Goal: Task Accomplishment & Management: Complete application form

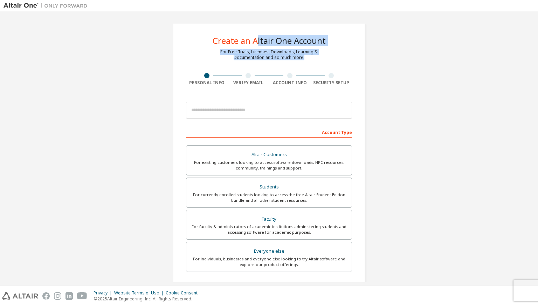
drag, startPoint x: 0, startPoint y: 0, endPoint x: 225, endPoint y: 75, distance: 237.2
click at [225, 75] on div "Create an Altair One Account For Free Trials, Licenses, Downloads, Learning & D…" at bounding box center [269, 200] width 193 height 354
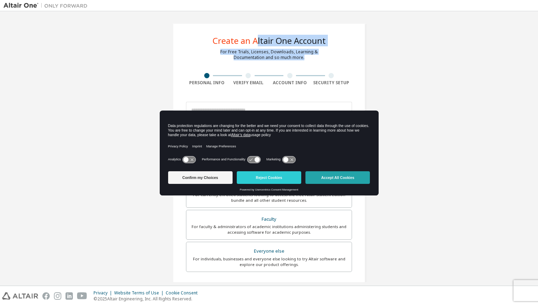
click at [335, 179] on button "Accept All Cookies" at bounding box center [338, 177] width 64 height 13
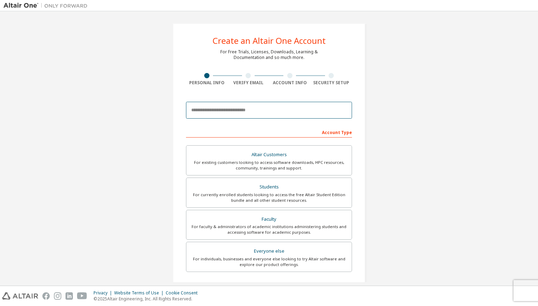
click at [287, 112] on input "email" at bounding box center [269, 110] width 166 height 17
click at [273, 104] on input "**********" at bounding box center [269, 110] width 166 height 17
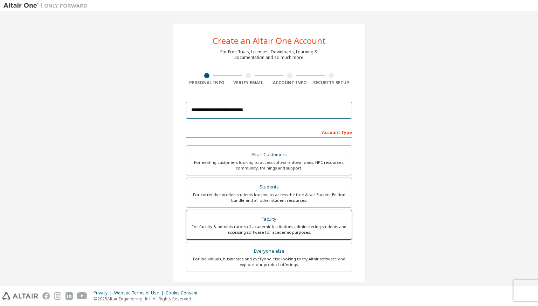
scroll to position [102, 0]
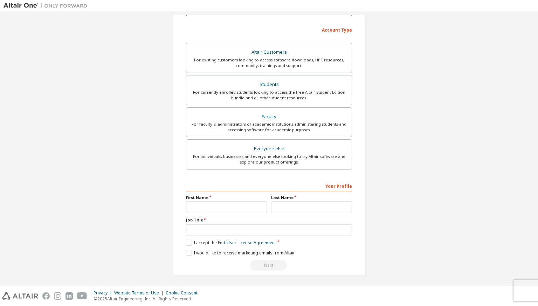
type input "**********"
click at [244, 206] on input "text" at bounding box center [226, 207] width 81 height 12
type input "***"
click at [286, 210] on input "text" at bounding box center [311, 207] width 81 height 12
type input "*****"
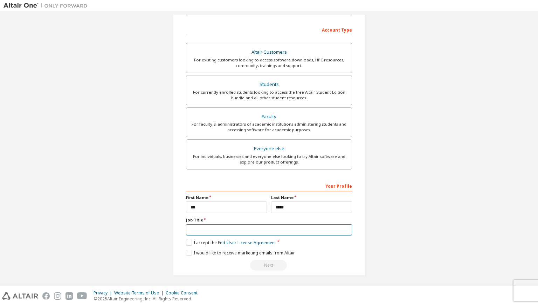
click at [250, 225] on input "text" at bounding box center [269, 230] width 166 height 12
type input "*"
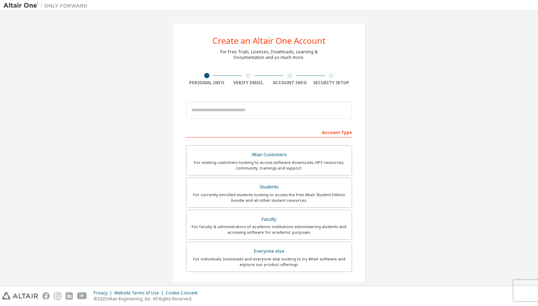
scroll to position [102, 0]
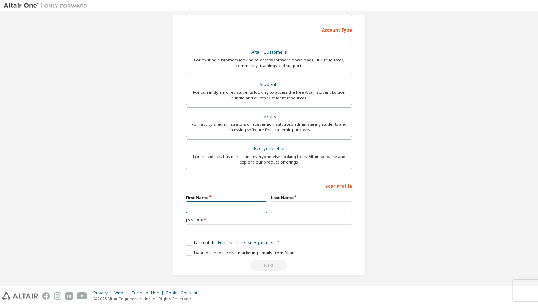
click at [236, 206] on input "text" at bounding box center [226, 207] width 81 height 12
click at [189, 243] on label "I accept the End-User License Agreement" at bounding box center [231, 242] width 90 height 6
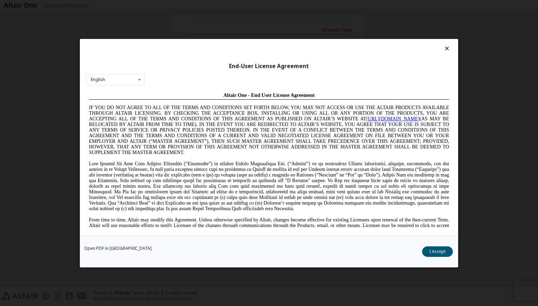
scroll to position [0, 0]
click at [440, 246] on button "I Accept" at bounding box center [437, 251] width 31 height 11
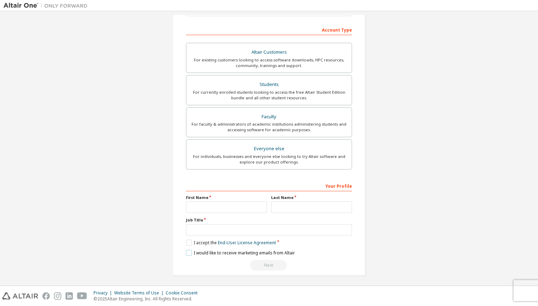
click at [190, 253] on label "I would like to receive marketing emails from Altair" at bounding box center [240, 253] width 109 height 6
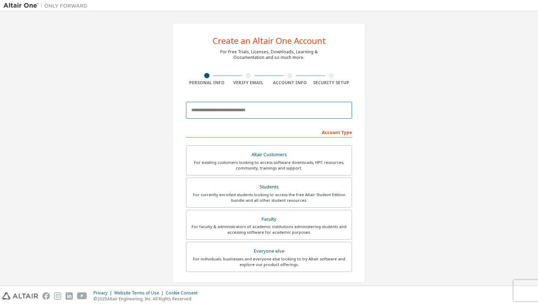
click at [247, 106] on input "email" at bounding box center [269, 110] width 166 height 17
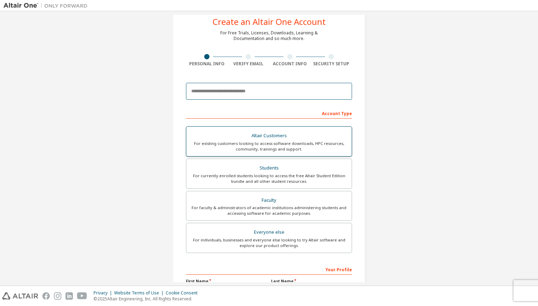
scroll to position [18, 0]
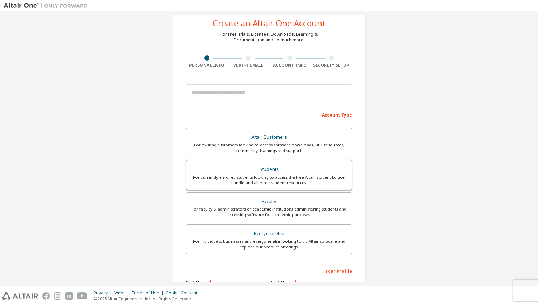
click at [274, 183] on div "For currently enrolled students looking to access the free Altair Student Editi…" at bounding box center [269, 179] width 157 height 11
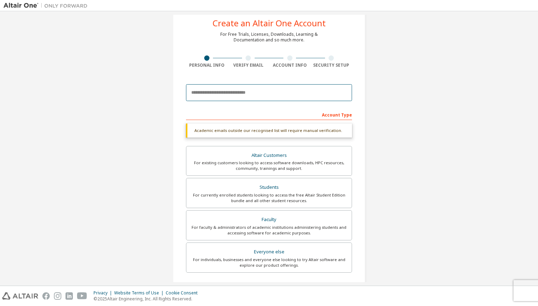
click at [283, 96] on input "email" at bounding box center [269, 92] width 166 height 17
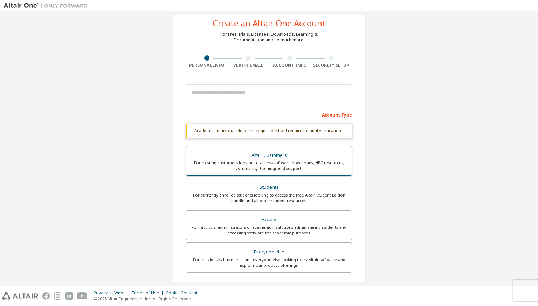
click at [303, 157] on div "Altair Customers" at bounding box center [269, 155] width 157 height 10
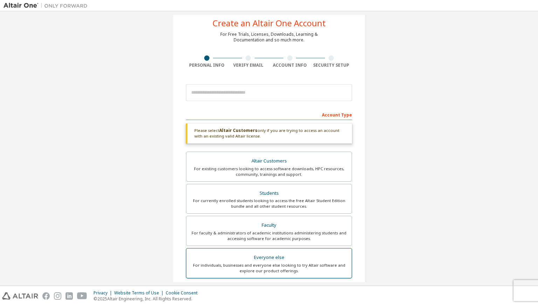
click at [256, 254] on div "Everyone else" at bounding box center [269, 257] width 157 height 10
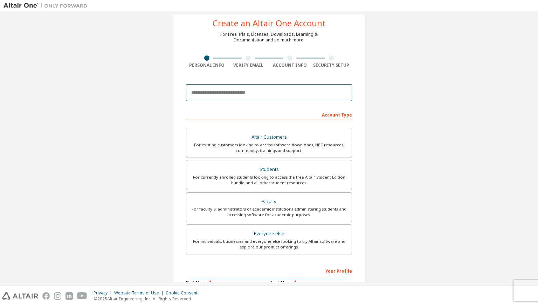
click at [267, 94] on input "email" at bounding box center [269, 92] width 166 height 17
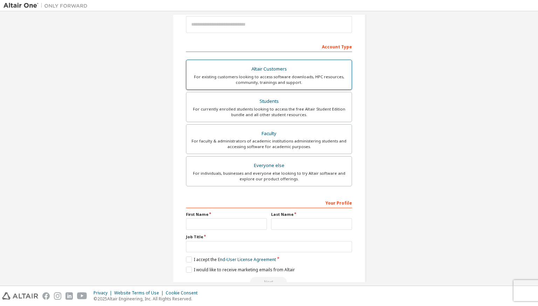
scroll to position [102, 0]
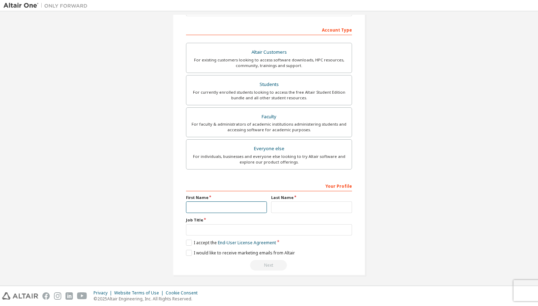
click at [249, 204] on input "text" at bounding box center [226, 207] width 81 height 12
type input "*"
type input "*****"
click at [283, 209] on input "text" at bounding box center [311, 207] width 81 height 12
type input "*"
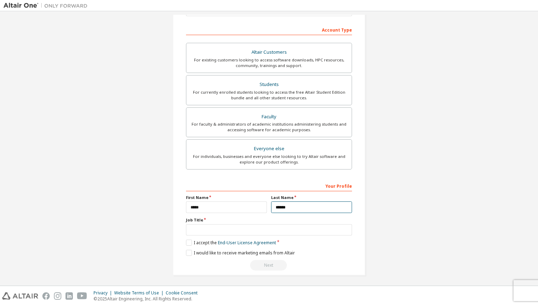
type input "******"
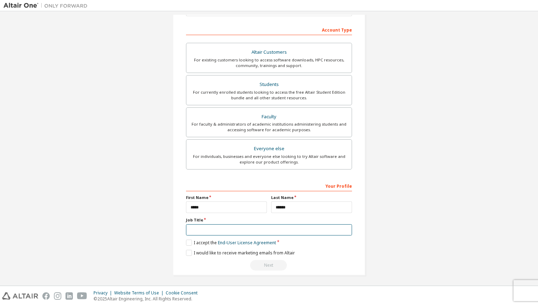
click at [254, 229] on input "text" at bounding box center [269, 230] width 166 height 12
type input "*"
click at [188, 242] on label "I accept the End-User License Agreement" at bounding box center [231, 242] width 90 height 6
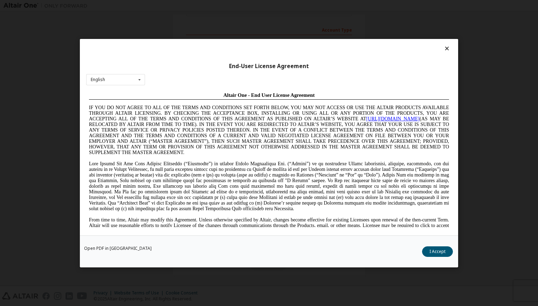
scroll to position [0, 0]
click at [448, 251] on button "I Accept" at bounding box center [437, 251] width 31 height 11
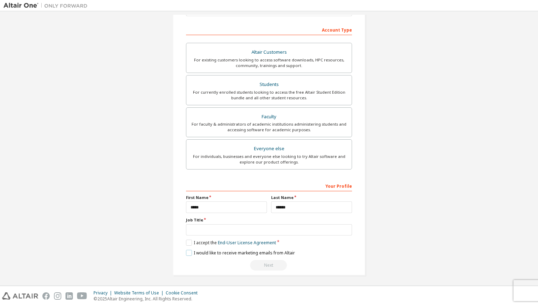
click at [187, 250] on label "I would like to receive marketing emails from Altair" at bounding box center [240, 253] width 109 height 6
click at [226, 232] on input "text" at bounding box center [269, 230] width 166 height 12
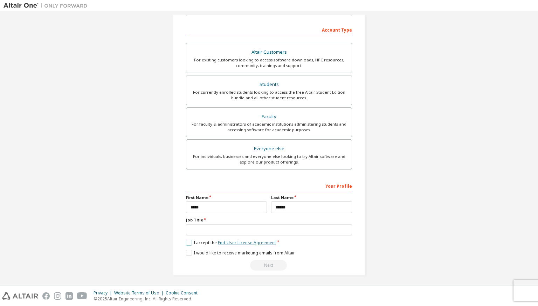
click at [249, 240] on link "End-User License Agreement" at bounding box center [247, 242] width 58 height 6
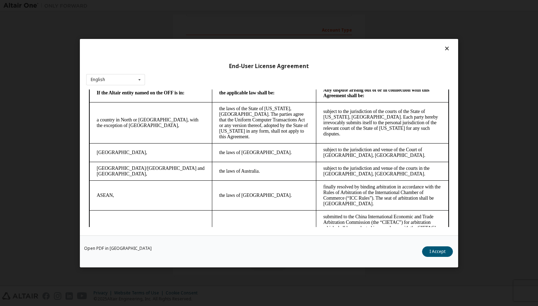
scroll to position [1945, 0]
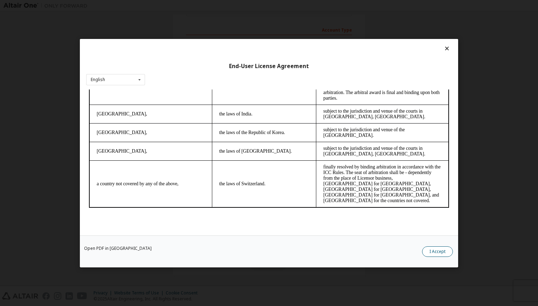
click at [447, 251] on button "I Accept" at bounding box center [437, 251] width 31 height 11
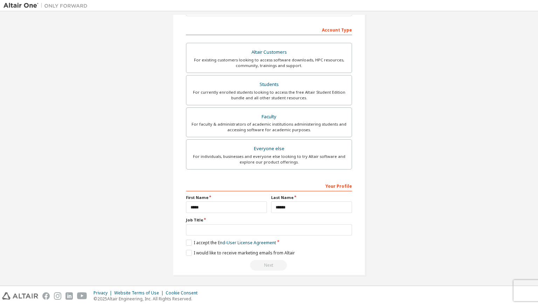
click at [352, 39] on div "**********" at bounding box center [269, 98] width 193 height 354
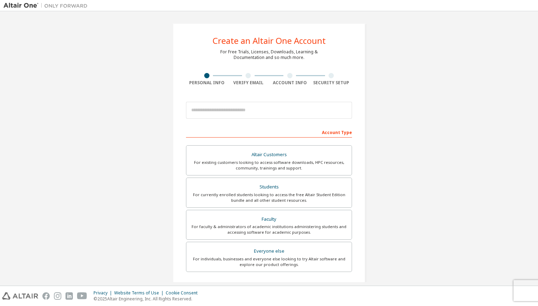
scroll to position [102, 0]
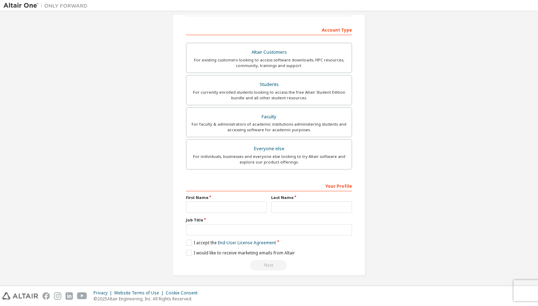
click at [291, 121] on div "For faculty & administrators of academic institutions administering students an…" at bounding box center [269, 126] width 157 height 11
click at [291, 105] on label "Students For currently enrolled students looking to access the free Altair Stud…" at bounding box center [269, 90] width 166 height 30
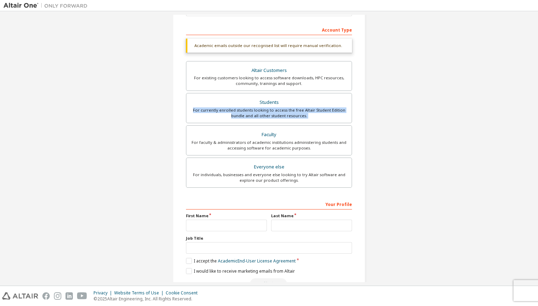
click at [291, 120] on label "Students For currently enrolled students looking to access the free Altair Stud…" at bounding box center [269, 108] width 166 height 30
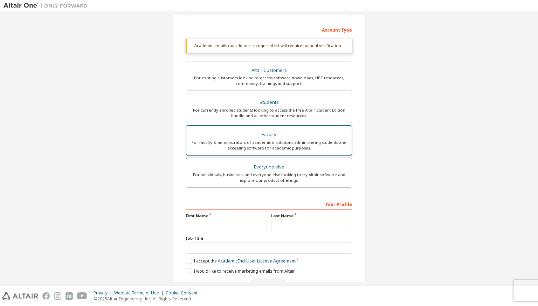
click at [293, 139] on div "For faculty & administrators of academic institutions administering students an…" at bounding box center [269, 144] width 157 height 11
click at [292, 136] on div "Faculty" at bounding box center [269, 135] width 157 height 10
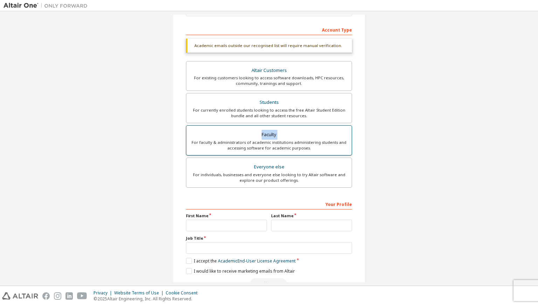
click at [292, 136] on div "Faculty" at bounding box center [269, 135] width 157 height 10
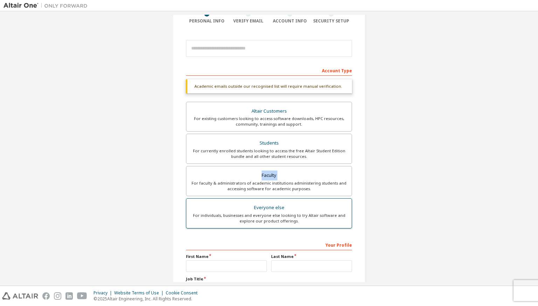
scroll to position [60, 0]
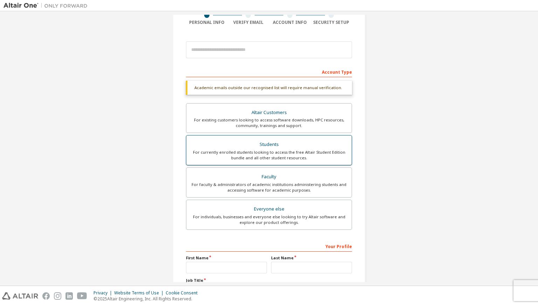
click at [287, 149] on div "For currently enrolled students looking to access the free Altair Student Editi…" at bounding box center [269, 154] width 157 height 11
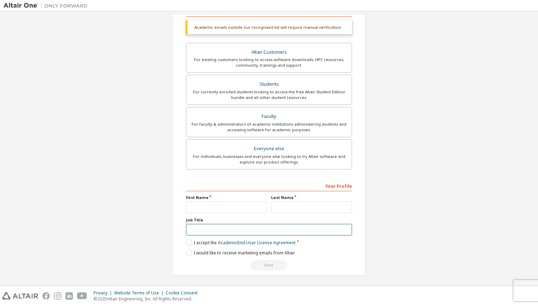
click at [199, 225] on input "text" at bounding box center [269, 230] width 166 height 12
type input "*"
type input "*********"
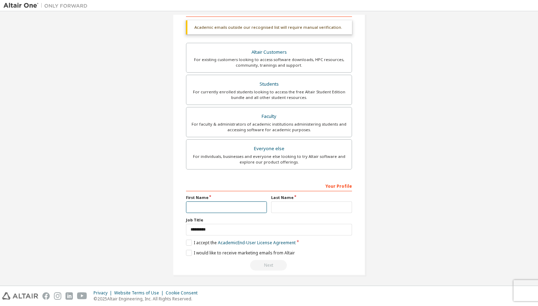
click at [195, 206] on input "text" at bounding box center [226, 207] width 81 height 12
type input "*"
type input "*******"
click at [276, 202] on input "text" at bounding box center [311, 207] width 81 height 12
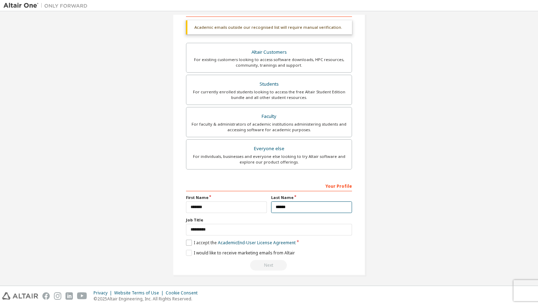
type input "******"
click at [189, 242] on label "I accept the Academic End-User License Agreement" at bounding box center [241, 242] width 110 height 6
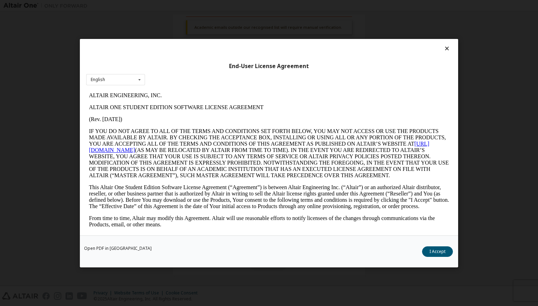
scroll to position [0, 0]
click at [444, 250] on button "I Accept" at bounding box center [437, 251] width 31 height 11
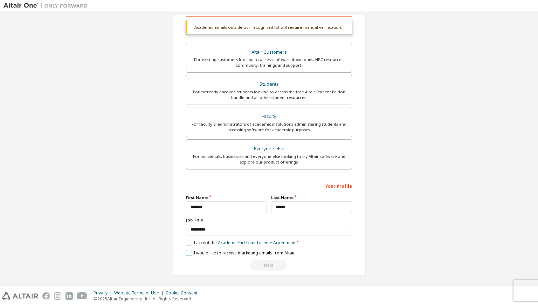
click at [191, 252] on label "I would like to receive marketing emails from Altair" at bounding box center [240, 253] width 109 height 6
click at [272, 117] on div "Faculty" at bounding box center [269, 116] width 157 height 10
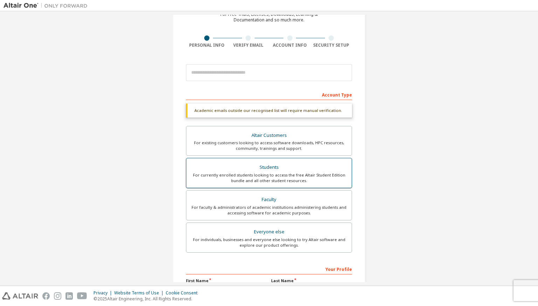
scroll to position [37, 0]
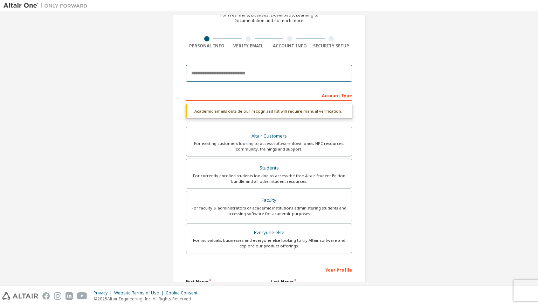
click at [266, 75] on input "email" at bounding box center [269, 73] width 166 height 17
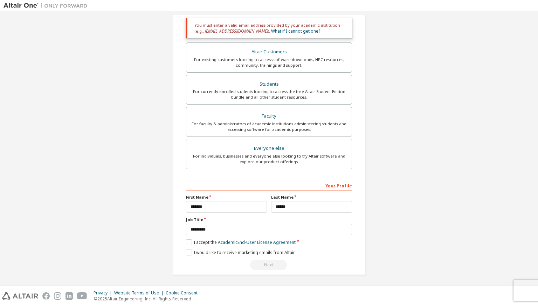
scroll to position [28, 0]
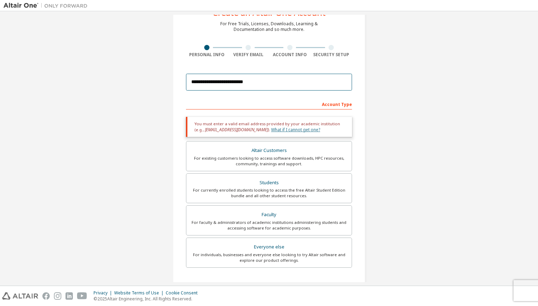
type input "**********"
click at [271, 129] on link "What if I cannot get one?" at bounding box center [295, 130] width 49 height 6
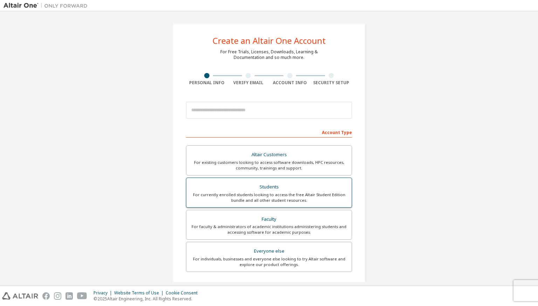
click at [267, 199] on div "For currently enrolled students looking to access the free Altair Student Editi…" at bounding box center [269, 197] width 157 height 11
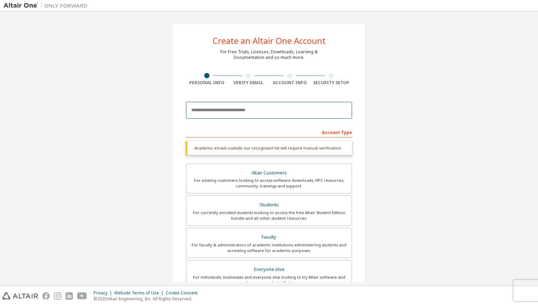
click at [215, 116] on input "email" at bounding box center [269, 110] width 166 height 17
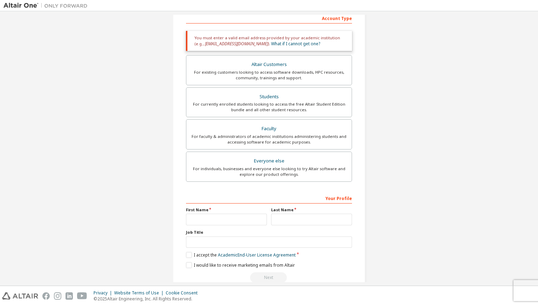
scroll to position [121, 0]
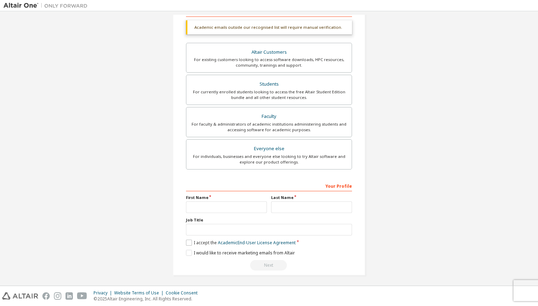
type input "**********"
click at [189, 239] on label "I accept the Academic End-User License Agreement" at bounding box center [241, 242] width 110 height 6
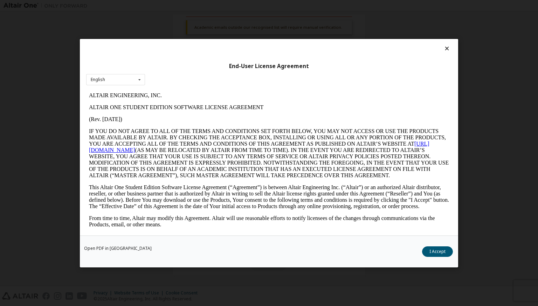
scroll to position [0, 0]
click at [433, 255] on button "I Accept" at bounding box center [437, 251] width 31 height 11
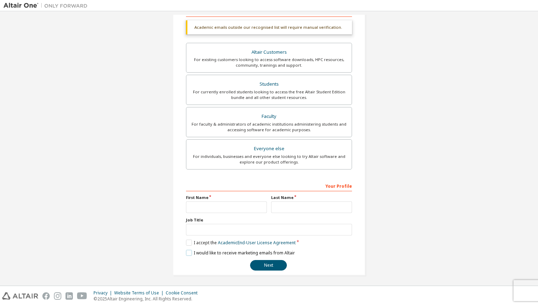
click at [187, 250] on label "I would like to receive marketing emails from Altair" at bounding box center [240, 253] width 109 height 6
click at [205, 202] on input "text" at bounding box center [226, 207] width 81 height 12
type input "*****"
click at [278, 208] on input "text" at bounding box center [311, 207] width 81 height 12
type input "******"
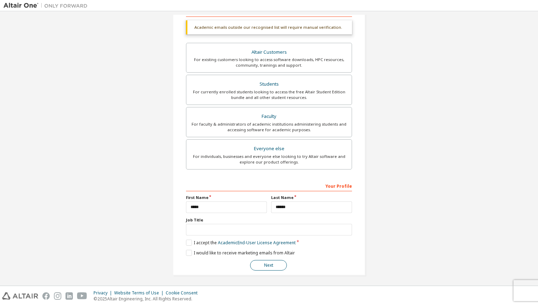
click at [266, 267] on button "Next" at bounding box center [268, 265] width 37 height 11
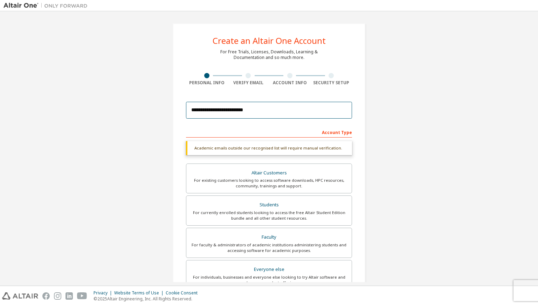
click at [257, 112] on input "**********" at bounding box center [269, 110] width 166 height 17
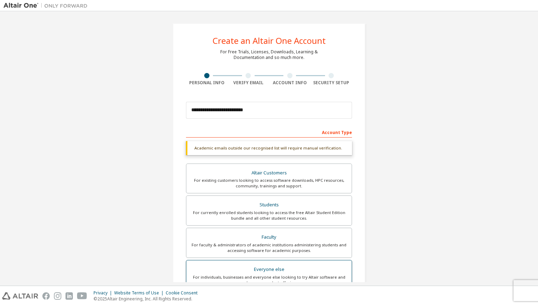
click at [259, 277] on div "For individuals, businesses and everyone else looking to try Altair software an…" at bounding box center [269, 279] width 157 height 11
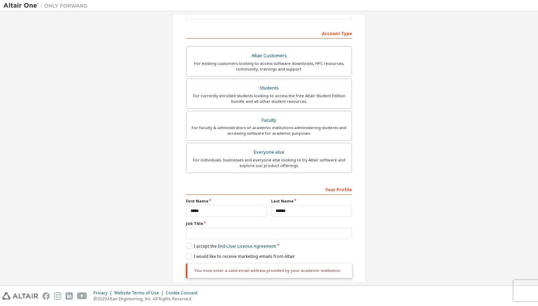
scroll to position [121, 0]
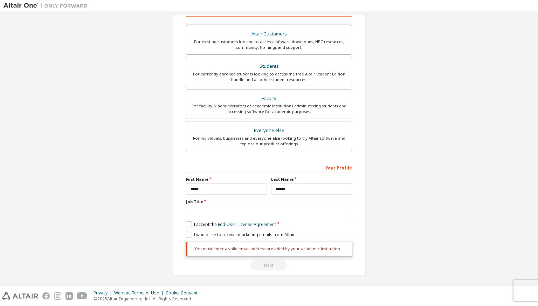
click at [190, 224] on label "I accept the End-User License Agreement" at bounding box center [231, 224] width 90 height 6
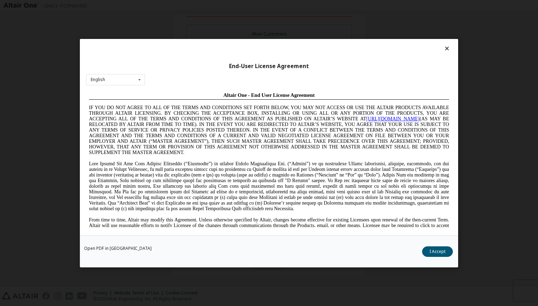
scroll to position [0, 0]
click at [435, 249] on button "I Accept" at bounding box center [437, 251] width 31 height 11
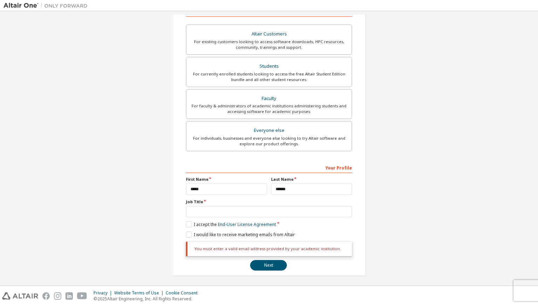
click at [435, 249] on div "**********" at bounding box center [269, 88] width 531 height 389
drag, startPoint x: 435, startPoint y: 249, endPoint x: 282, endPoint y: 238, distance: 153.6
click at [282, 238] on div "**********" at bounding box center [269, 88] width 531 height 389
click at [272, 264] on button "Next" at bounding box center [268, 265] width 37 height 11
type input "*********"
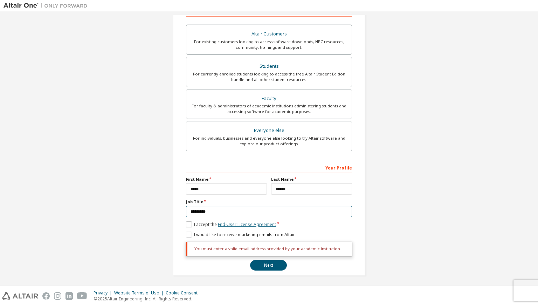
click at [250, 260] on button "Next" at bounding box center [268, 265] width 37 height 11
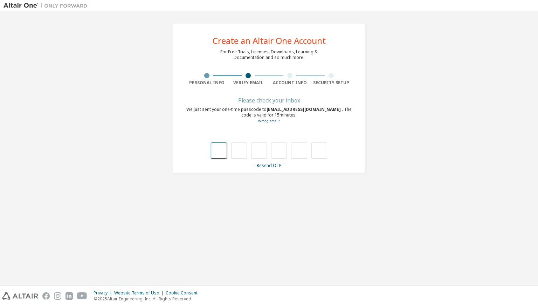
type input "*"
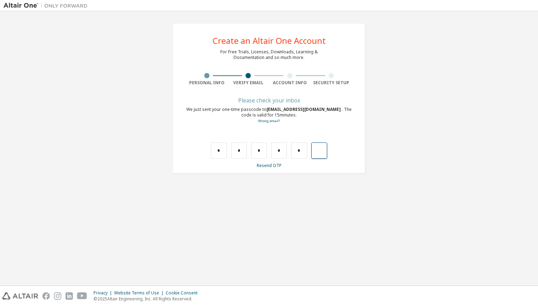
type input "*"
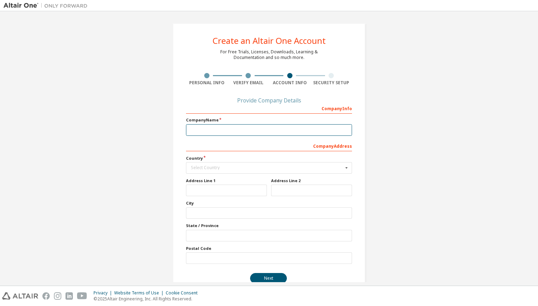
click at [221, 131] on input "text" at bounding box center [269, 130] width 166 height 12
type input "*****"
click at [208, 169] on div "Select Country" at bounding box center [267, 167] width 152 height 4
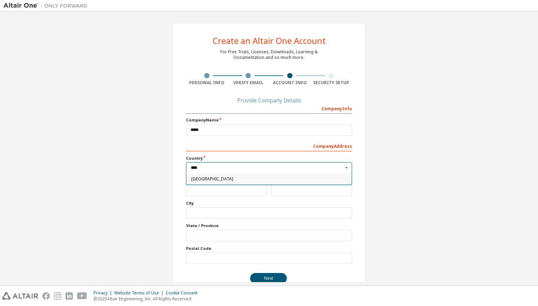
type input "****"
click at [212, 182] on div "Indonesia" at bounding box center [268, 178] width 165 height 11
type input "***"
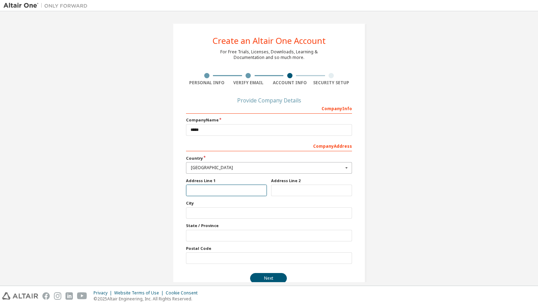
click at [211, 190] on input "text" at bounding box center [226, 190] width 81 height 12
click at [212, 213] on input "text" at bounding box center [269, 213] width 166 height 12
click at [206, 234] on input "text" at bounding box center [269, 236] width 166 height 12
click at [195, 254] on input "text" at bounding box center [269, 258] width 166 height 12
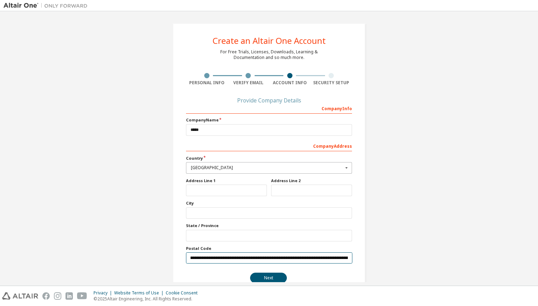
scroll to position [0, 54]
type input "*"
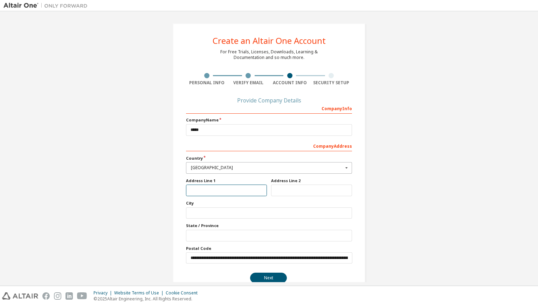
click at [200, 189] on input "text" at bounding box center [226, 190] width 81 height 12
type input "*"
click at [259, 277] on button "Next" at bounding box center [268, 277] width 37 height 11
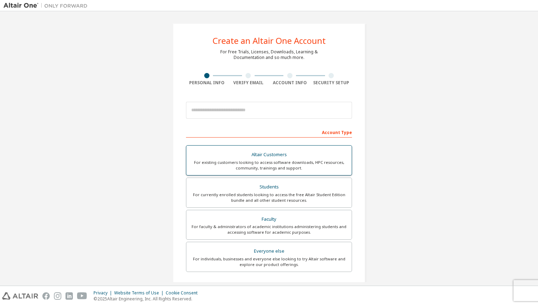
scroll to position [102, 0]
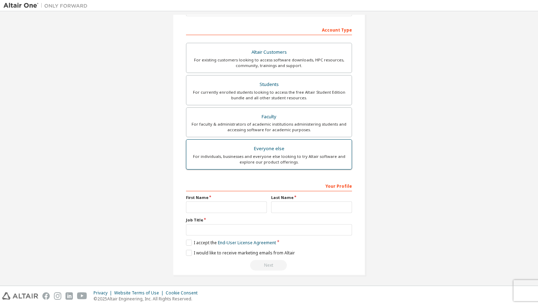
click at [282, 156] on div "For individuals, businesses and everyone else looking to try Altair software an…" at bounding box center [269, 159] width 157 height 11
click at [196, 205] on input "text" at bounding box center [226, 207] width 81 height 12
type input "*****"
click at [287, 211] on input "text" at bounding box center [311, 207] width 81 height 12
type input "******"
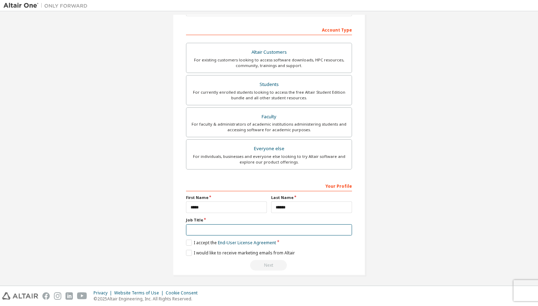
click at [257, 224] on input "text" at bounding box center [269, 230] width 166 height 12
type input "*"
type input "*********"
click at [190, 243] on label "I accept the End-User License Agreement" at bounding box center [231, 242] width 90 height 6
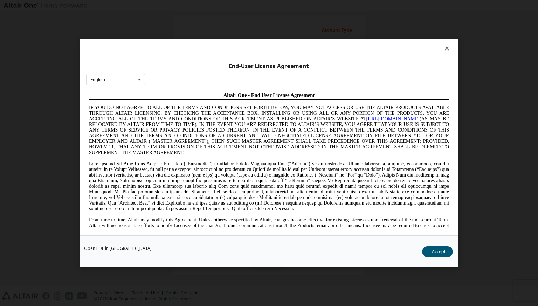
scroll to position [0, 0]
click at [435, 249] on button "I Accept" at bounding box center [437, 251] width 31 height 11
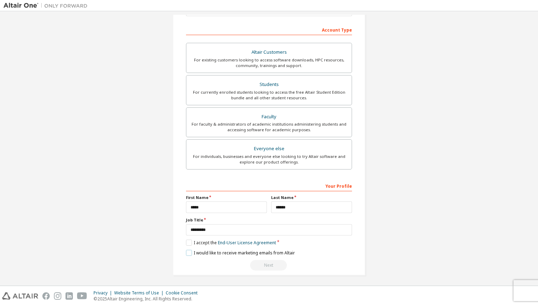
click at [189, 250] on label "I would like to receive marketing emails from Altair" at bounding box center [240, 253] width 109 height 6
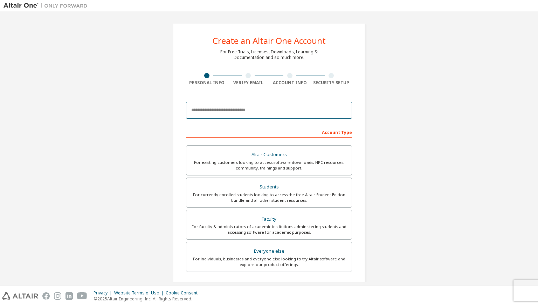
click at [272, 111] on input "email" at bounding box center [269, 110] width 166 height 17
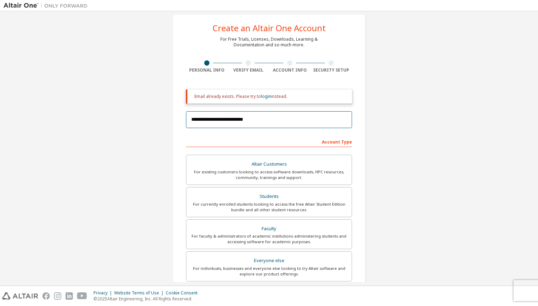
scroll to position [13, 0]
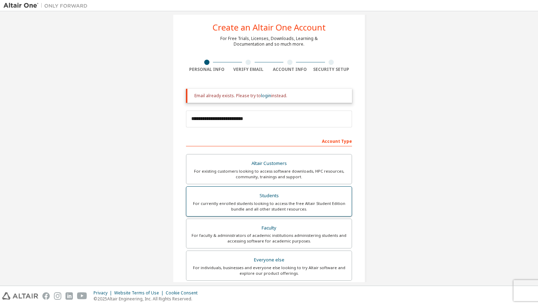
click at [256, 200] on div "For currently enrolled students looking to access the free Altair Student Editi…" at bounding box center [269, 205] width 157 height 11
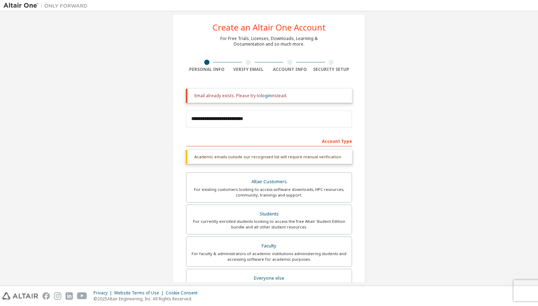
scroll to position [143, 0]
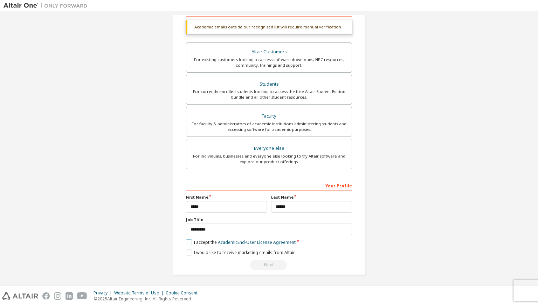
click at [187, 240] on label "I accept the Academic End-User License Agreement" at bounding box center [241, 242] width 110 height 6
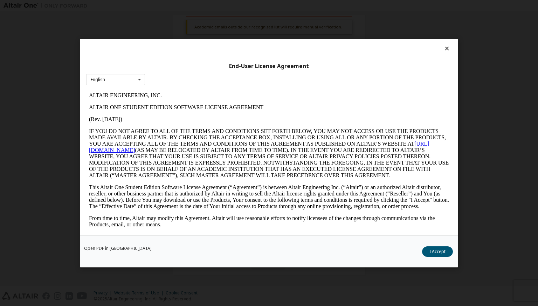
scroll to position [0, 0]
click at [433, 256] on button "I Accept" at bounding box center [437, 251] width 31 height 11
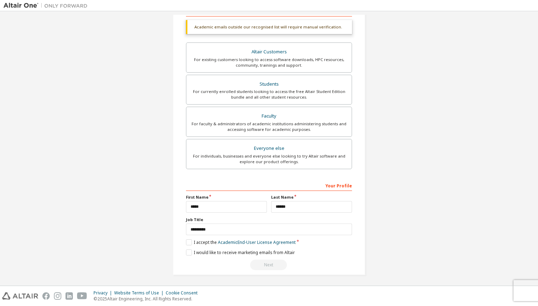
scroll to position [142, 0]
click at [268, 263] on div "Next" at bounding box center [269, 265] width 166 height 11
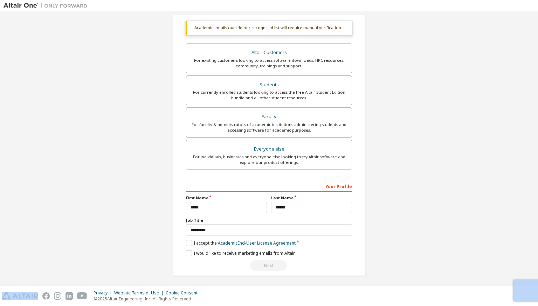
click at [268, 263] on div "Next" at bounding box center [269, 265] width 166 height 11
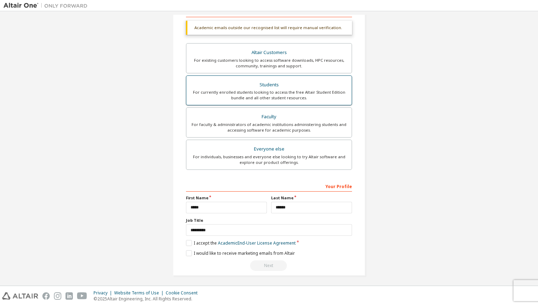
click at [249, 97] on div "For currently enrolled students looking to access the free Altair Student Editi…" at bounding box center [269, 94] width 157 height 11
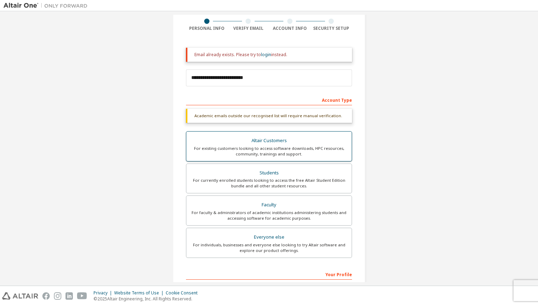
scroll to position [0, 0]
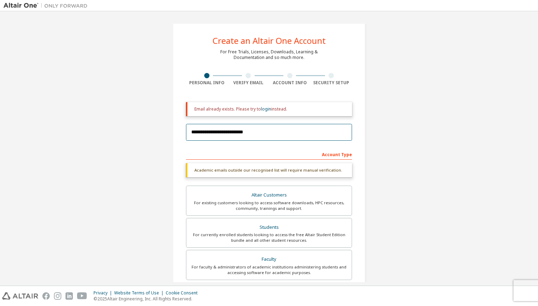
click at [258, 129] on input "**********" at bounding box center [269, 132] width 166 height 17
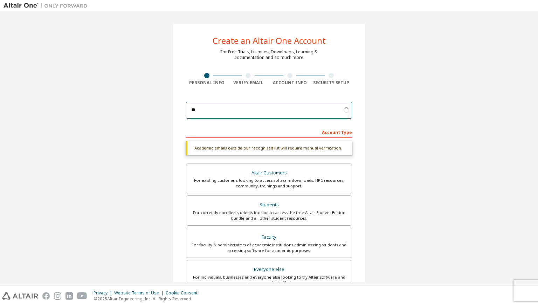
type input "*"
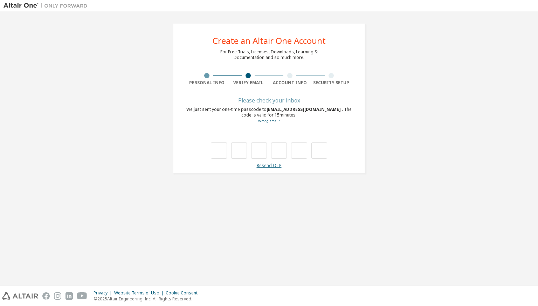
click at [265, 168] on link "Resend OTP" at bounding box center [269, 165] width 25 height 6
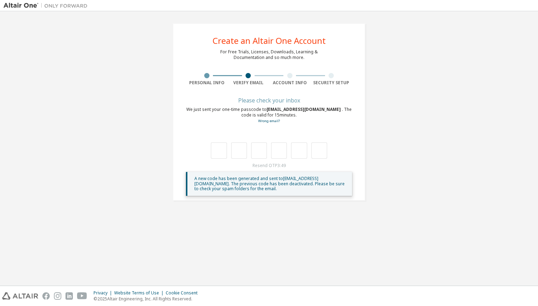
click at [256, 172] on div "A new code has been generated and sent to mridho17828@sma.belajar.id . The prev…" at bounding box center [269, 184] width 166 height 24
drag, startPoint x: 256, startPoint y: 172, endPoint x: 220, endPoint y: 152, distance: 41.3
click at [220, 152] on div "Please check your inbox We just sent your one-time passcode to mridho17828@sma.…" at bounding box center [269, 146] width 166 height 97
click at [220, 152] on input "text" at bounding box center [219, 150] width 16 height 16
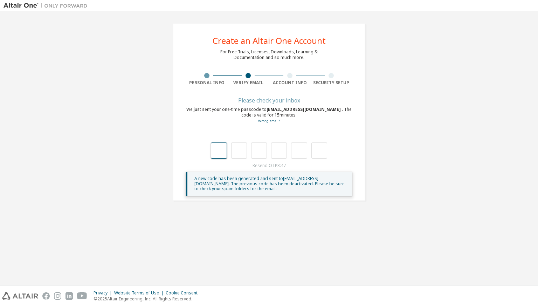
click at [220, 152] on input "text" at bounding box center [219, 150] width 16 height 16
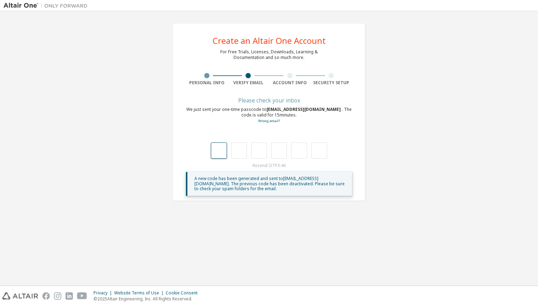
click at [220, 152] on input "text" at bounding box center [219, 150] width 16 height 16
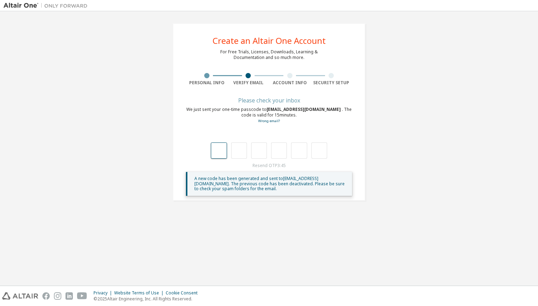
click at [220, 152] on input "text" at bounding box center [219, 150] width 16 height 16
drag, startPoint x: 220, startPoint y: 152, endPoint x: 197, endPoint y: 138, distance: 26.8
click at [197, 138] on div at bounding box center [269, 143] width 166 height 30
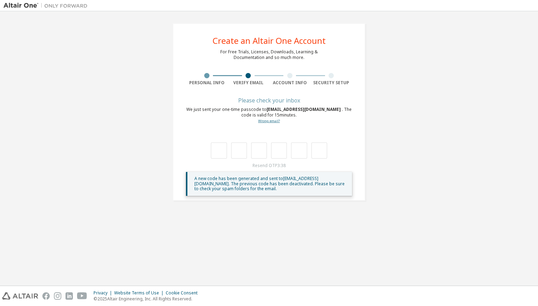
click at [262, 122] on link "Wrong email?" at bounding box center [269, 120] width 22 height 5
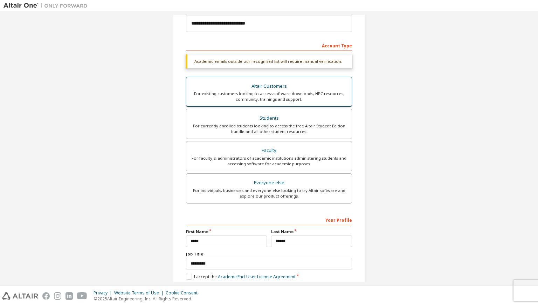
scroll to position [121, 0]
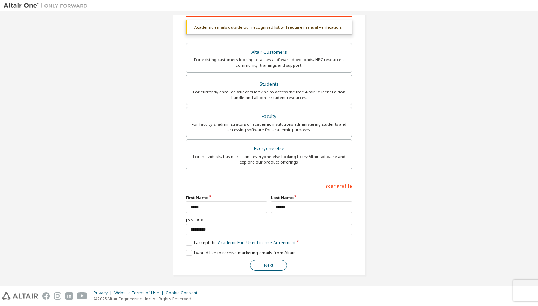
click at [259, 267] on button "Next" at bounding box center [268, 265] width 37 height 11
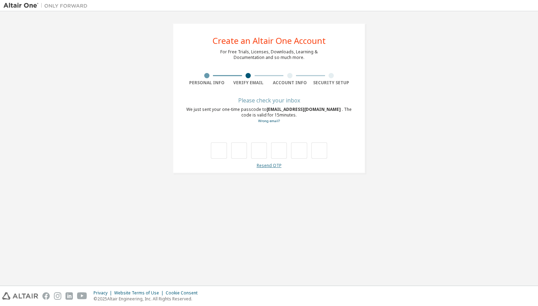
click at [268, 162] on link "Resend OTP" at bounding box center [269, 165] width 25 height 6
click at [268, 163] on div "Resend OTP" at bounding box center [269, 166] width 166 height 6
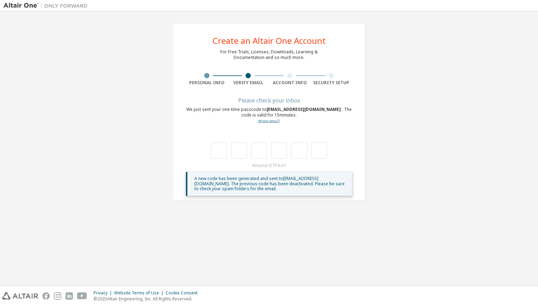
click at [268, 120] on link "Wrong email?" at bounding box center [269, 120] width 22 height 5
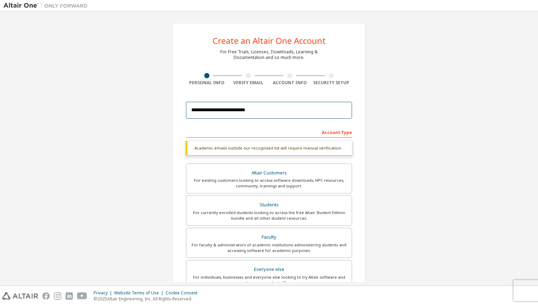
click at [257, 114] on input "**********" at bounding box center [269, 110] width 166 height 17
type input "*"
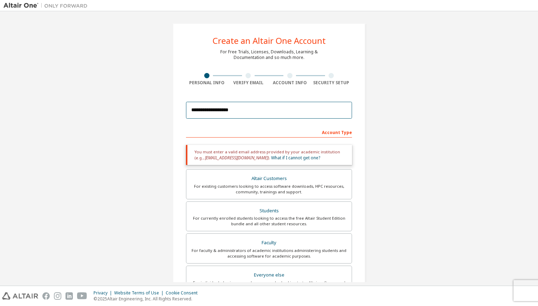
type input "**********"
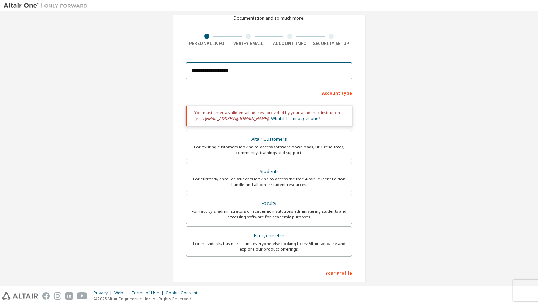
scroll to position [49, 0]
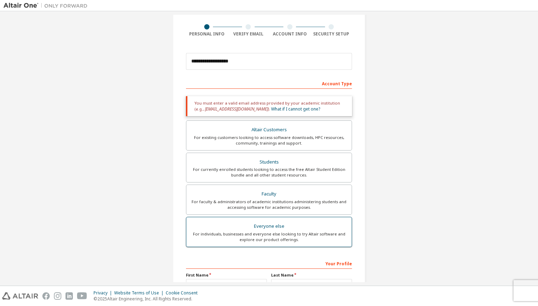
click at [231, 233] on div "For individuals, businesses and everyone else looking to try Altair software an…" at bounding box center [269, 236] width 157 height 11
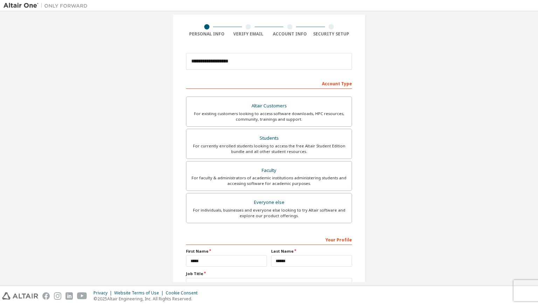
scroll to position [102, 0]
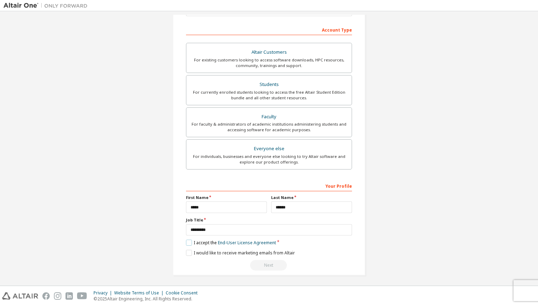
click at [189, 244] on label "I accept the End-User License Agreement" at bounding box center [231, 242] width 90 height 6
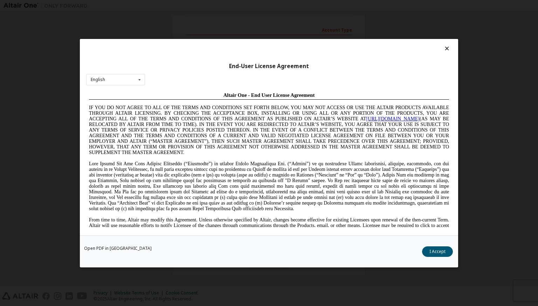
scroll to position [0, 0]
click at [435, 253] on button "I Accept" at bounding box center [437, 251] width 31 height 11
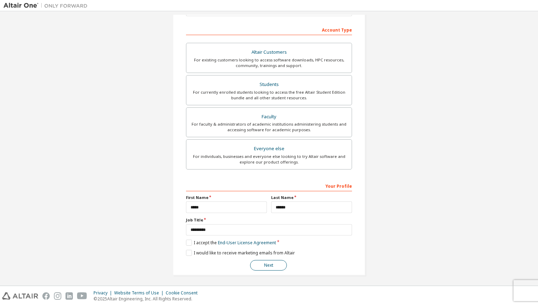
click at [264, 265] on button "Next" at bounding box center [268, 265] width 37 height 11
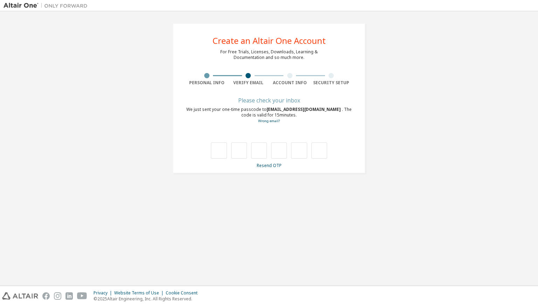
type input "*"
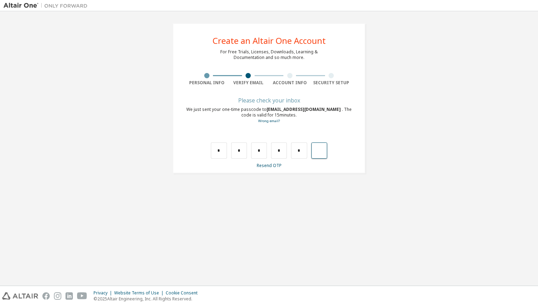
type input "*"
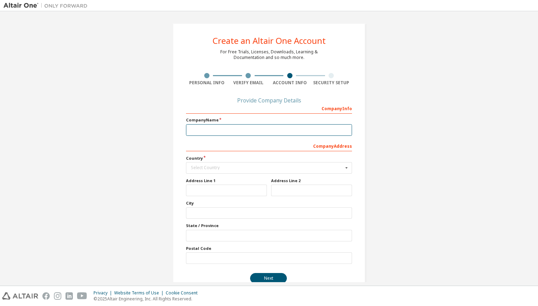
click at [215, 126] on input "text" at bounding box center [269, 130] width 166 height 12
drag, startPoint x: 203, startPoint y: 128, endPoint x: 220, endPoint y: 162, distance: 37.3
click at [220, 162] on div "Company Info Company Name Company Address Country Select Country Afghanistan Ål…" at bounding box center [269, 182] width 166 height 161
click at [220, 164] on input "text" at bounding box center [269, 167] width 165 height 11
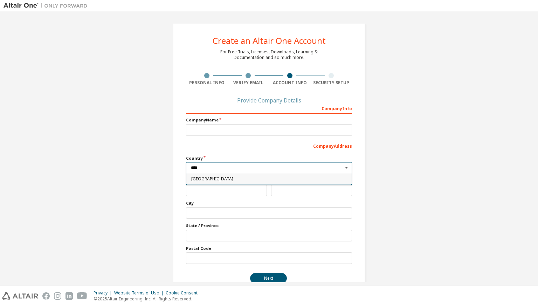
type input "****"
click at [222, 177] on span "Indonesia" at bounding box center [269, 179] width 156 height 4
type input "***"
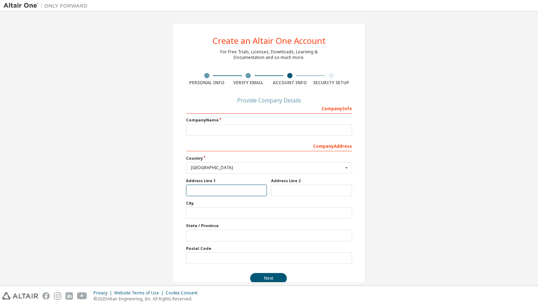
click at [211, 188] on input "text" at bounding box center [226, 190] width 81 height 12
click at [277, 192] on input "text" at bounding box center [311, 190] width 81 height 12
click at [204, 261] on input "text" at bounding box center [269, 258] width 166 height 12
click at [231, 238] on input "text" at bounding box center [269, 236] width 166 height 12
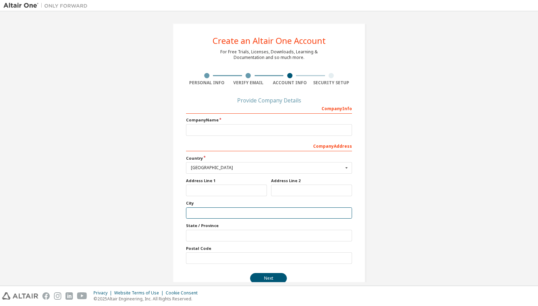
click at [227, 213] on input "text" at bounding box center [269, 213] width 166 height 12
click at [226, 190] on input "text" at bounding box center [226, 190] width 81 height 12
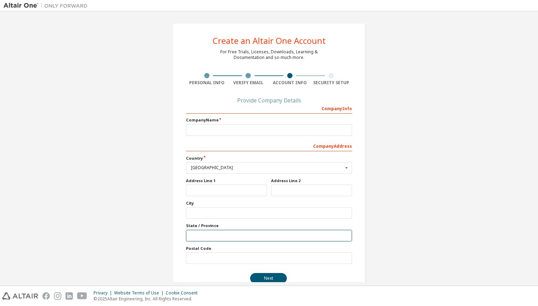
click at [220, 237] on input "text" at bounding box center [269, 236] width 166 height 12
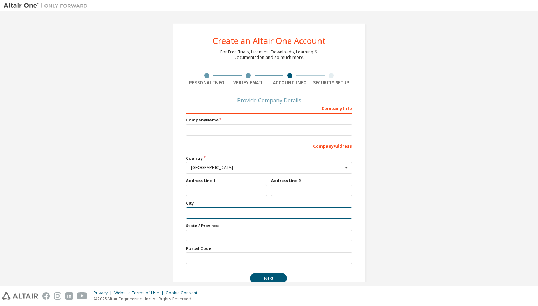
click at [218, 215] on input "text" at bounding box center [269, 213] width 166 height 12
type input "*"
click at [273, 102] on div "Provide Company Details" at bounding box center [269, 100] width 166 height 4
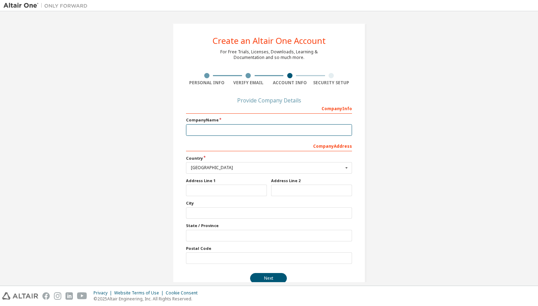
click at [254, 134] on input "text" at bounding box center [269, 130] width 166 height 12
type input "******"
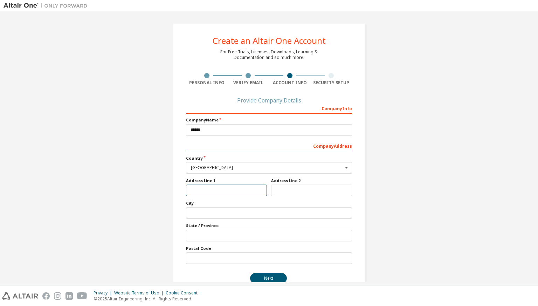
click at [224, 189] on input "text" at bounding box center [226, 190] width 81 height 12
type input "**********"
click at [212, 213] on input "text" at bounding box center [269, 213] width 166 height 12
type input "*"
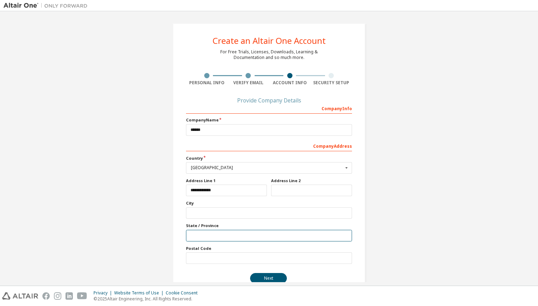
click at [208, 234] on input "text" at bounding box center [269, 236] width 166 height 12
type input "**********"
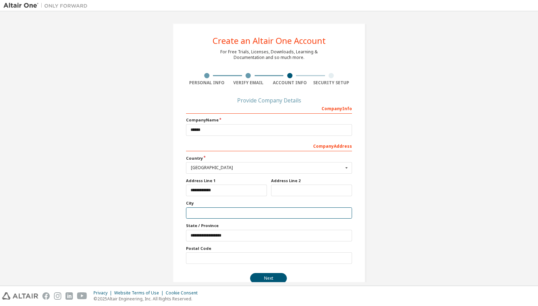
click at [199, 213] on input "text" at bounding box center [269, 213] width 166 height 12
type input "**********"
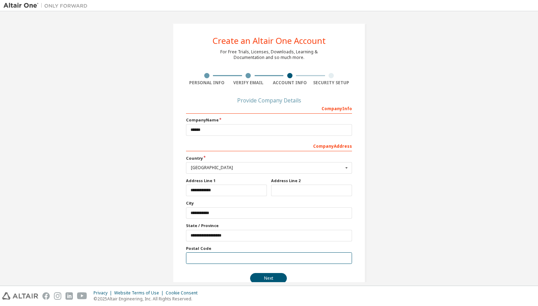
click at [224, 261] on input "text" at bounding box center [269, 258] width 166 height 12
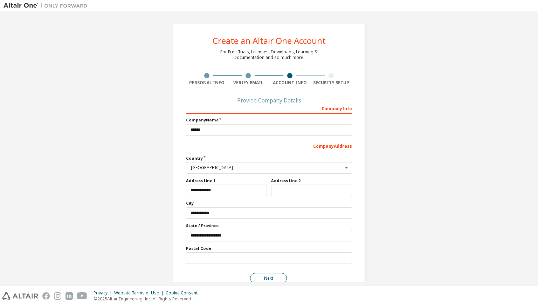
click at [268, 275] on button "Next" at bounding box center [268, 278] width 37 height 11
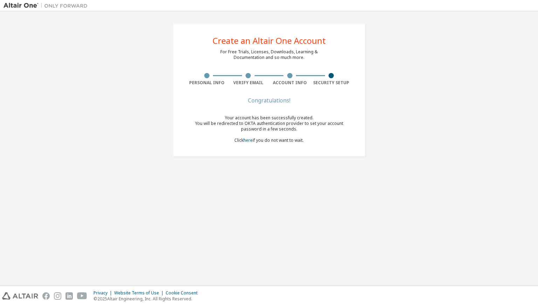
click at [440, 131] on div "Create an Altair One Account For Free Trials, Licenses, Downloads, Learning & D…" at bounding box center [269, 90] width 531 height 150
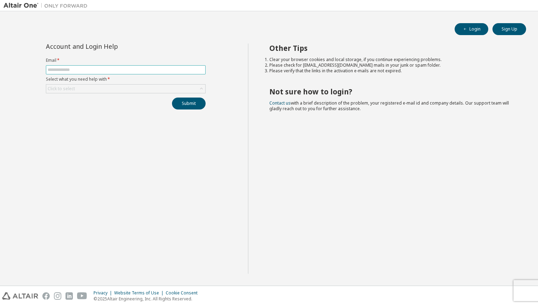
click at [66, 67] on input "text" at bounding box center [126, 70] width 156 height 6
type input "**********"
click at [95, 87] on div "Click to select" at bounding box center [125, 88] width 159 height 8
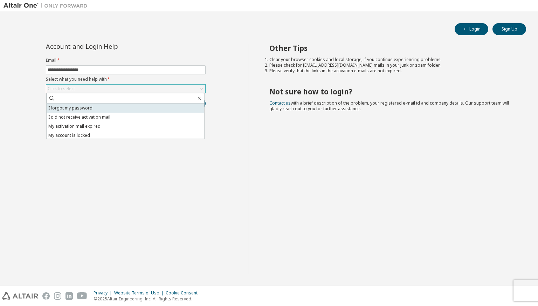
click at [76, 111] on li "I forgot my password" at bounding box center [126, 107] width 158 height 9
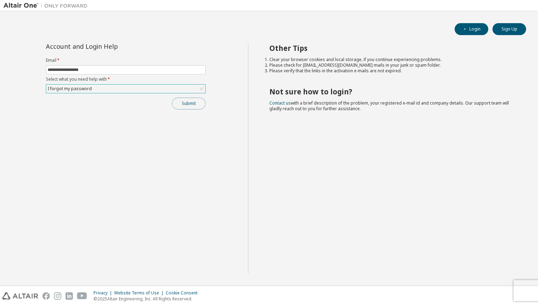
click at [180, 104] on button "Submit" at bounding box center [189, 103] width 34 height 12
click at [197, 106] on button "Submit" at bounding box center [189, 103] width 34 height 12
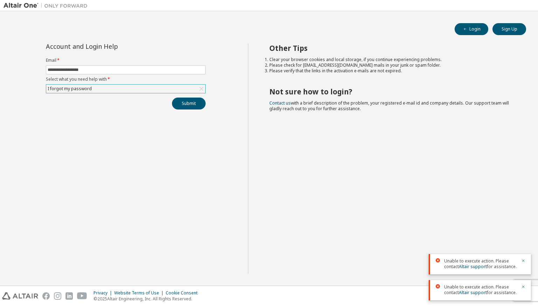
click at [72, 134] on div "**********" at bounding box center [126, 158] width 245 height 230
click at [182, 102] on button "Submit" at bounding box center [189, 103] width 34 height 12
click at [356, 184] on div "Other Tips Clear your browser cookies and local storage, if you continue experi…" at bounding box center [391, 158] width 287 height 230
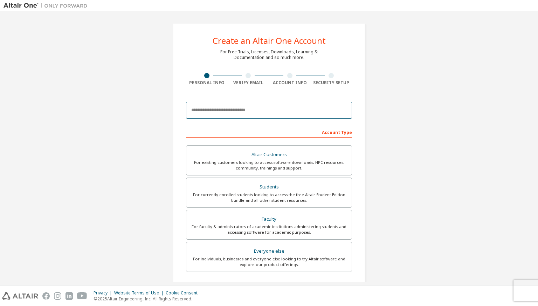
click at [230, 115] on input "email" at bounding box center [269, 110] width 166 height 17
type input "**********"
type input "*****"
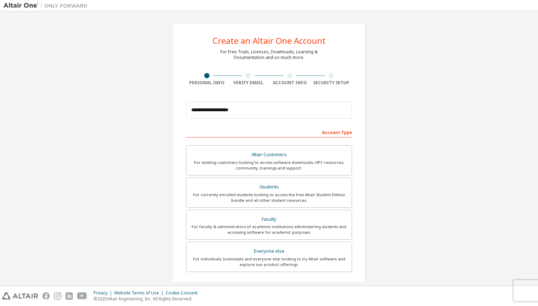
type input "******"
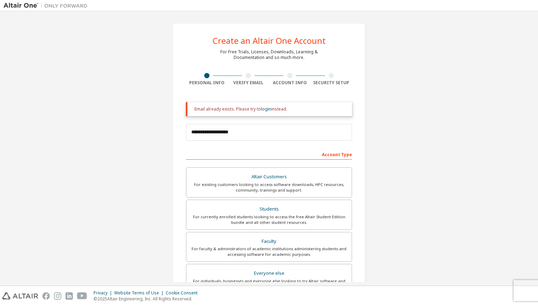
click at [247, 151] on div "Account Type" at bounding box center [269, 153] width 166 height 11
drag, startPoint x: 240, startPoint y: 134, endPoint x: 188, endPoint y: 140, distance: 53.3
click at [188, 140] on input "**********" at bounding box center [269, 132] width 166 height 17
click at [237, 250] on div "For faculty & administrators of academic institutions administering students an…" at bounding box center [269, 251] width 157 height 11
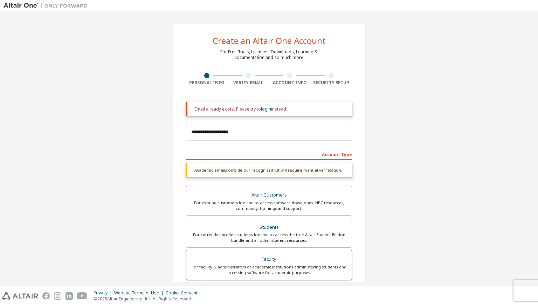
scroll to position [143, 0]
